Goal: Find specific page/section: Find specific page/section

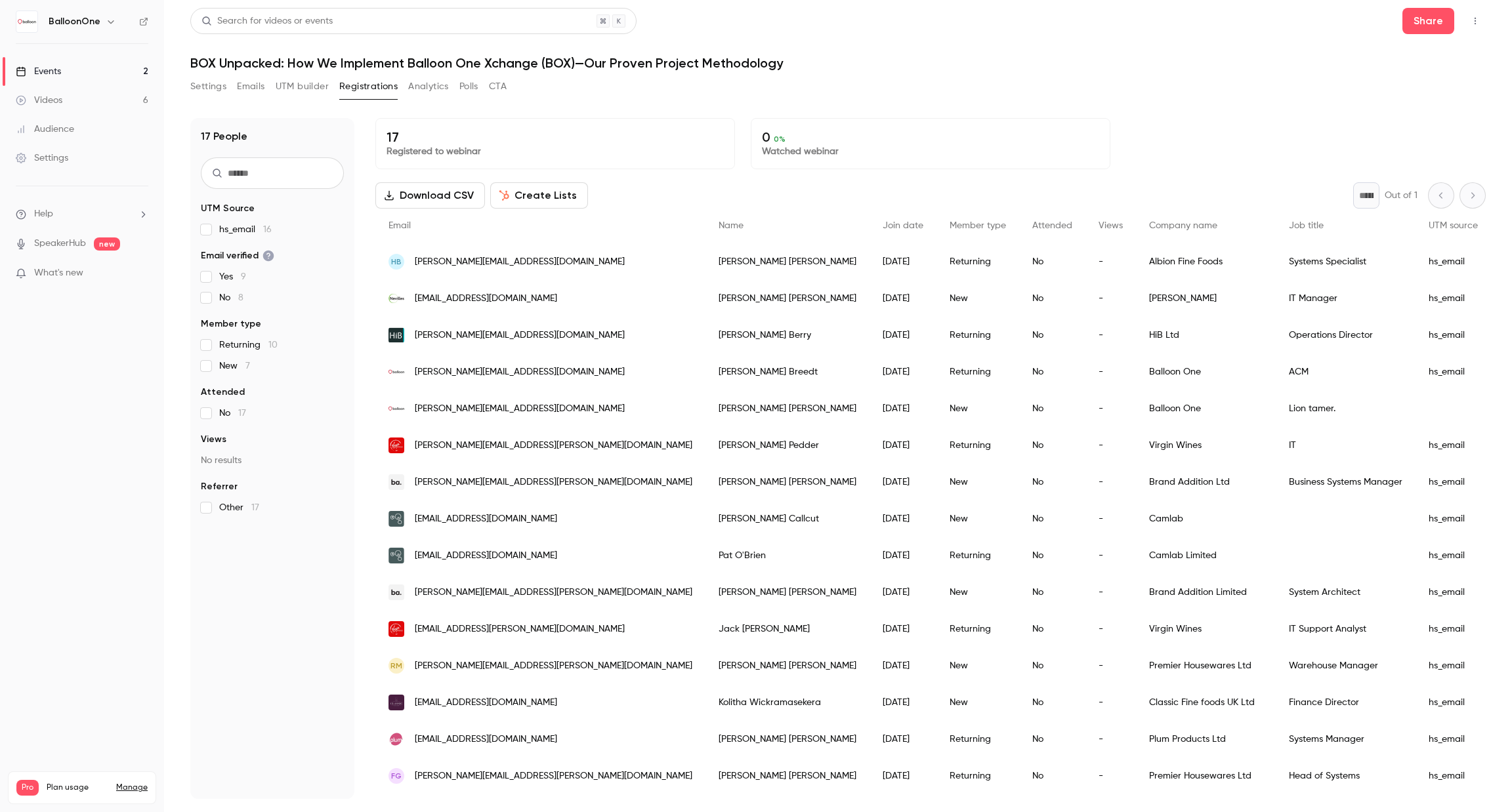
scroll to position [83, 0]
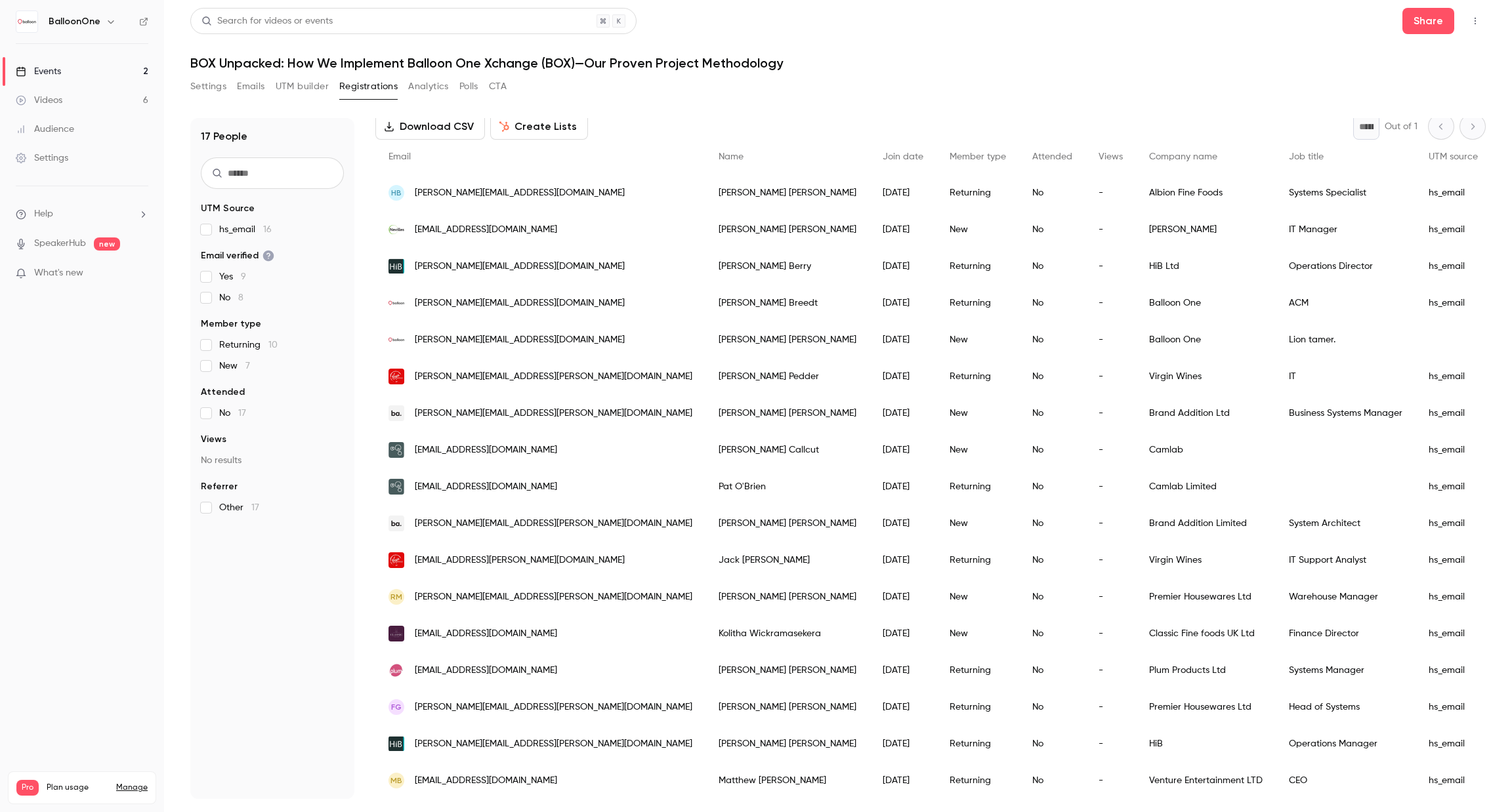
click at [95, 72] on link "Events 2" at bounding box center [82, 71] width 164 height 29
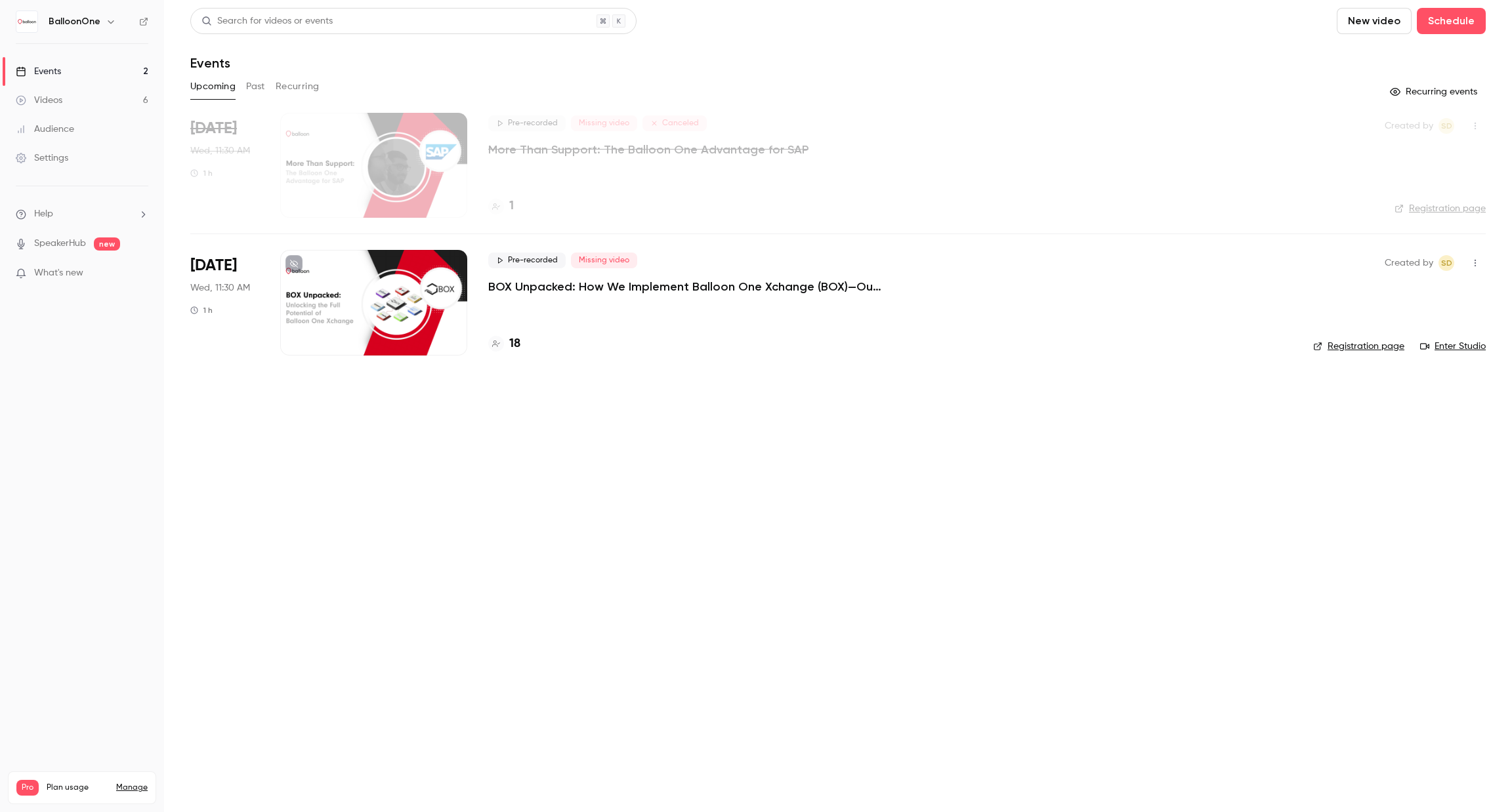
click at [518, 346] on h4 "18" at bounding box center [515, 343] width 11 height 18
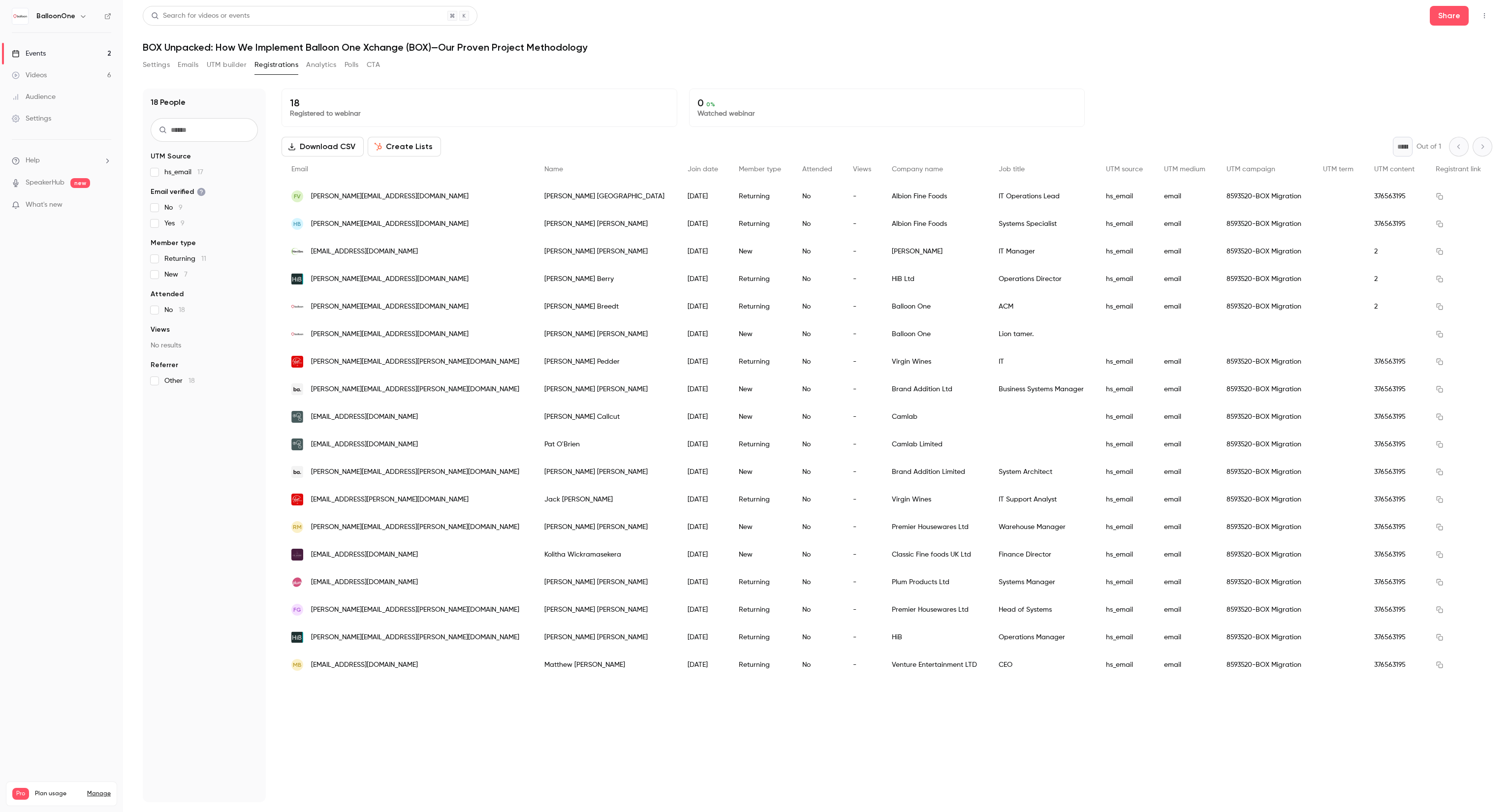
click at [1107, 608] on div "18 Registered to webinar 0 0 % Watched webinar Download CSV Create Lists * Out …" at bounding box center [887, 445] width 1211 height 713
click at [997, 39] on header "Search for videos or events Share BOX Unpacked: How We Implement Balloon One Xc…" at bounding box center [817, 29] width 1349 height 47
